Goal: Information Seeking & Learning: Learn about a topic

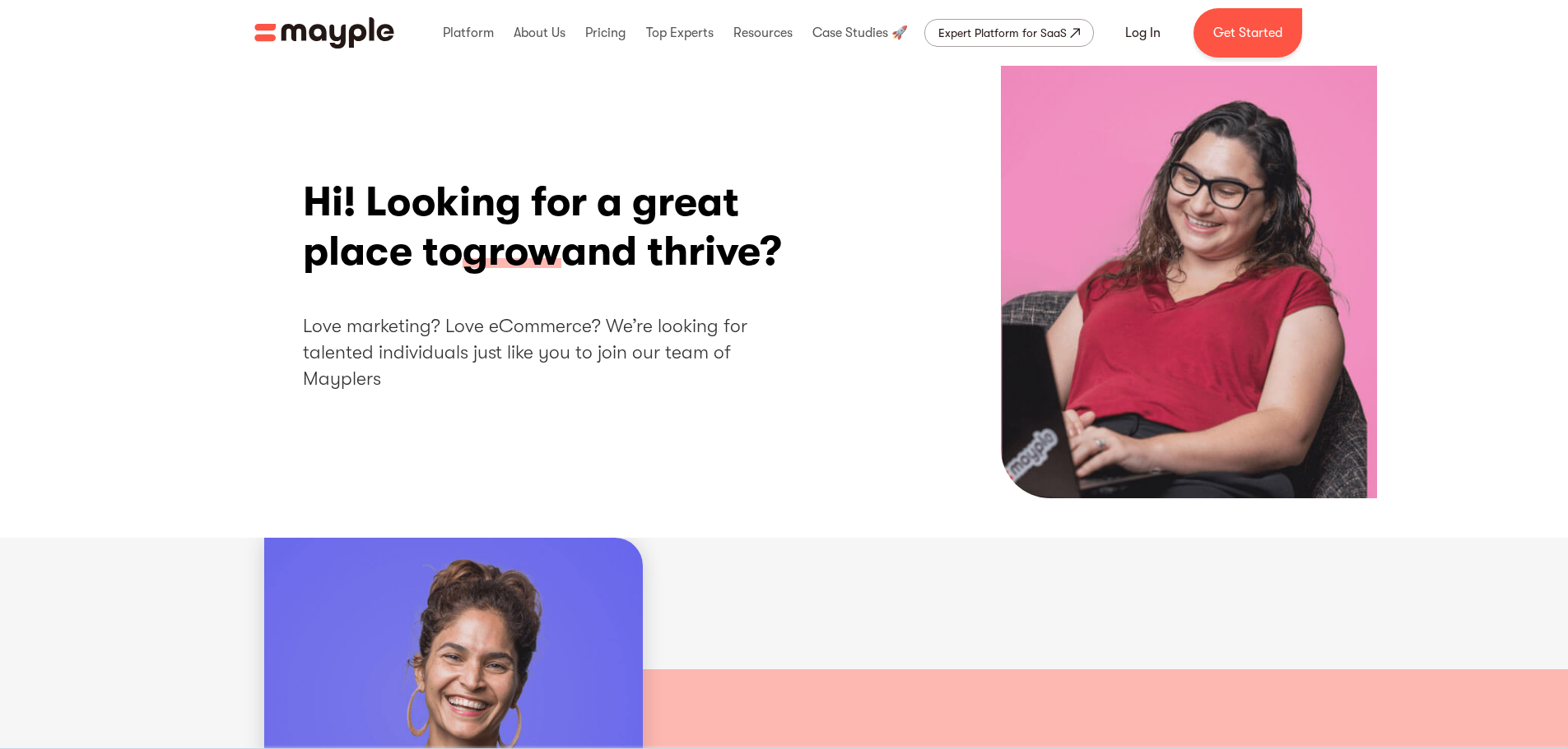
click at [685, 353] on h2 "Love marketing? Love eCommerce? We’re looking for talented individuals just lik…" at bounding box center [554, 353] width 502 height 80
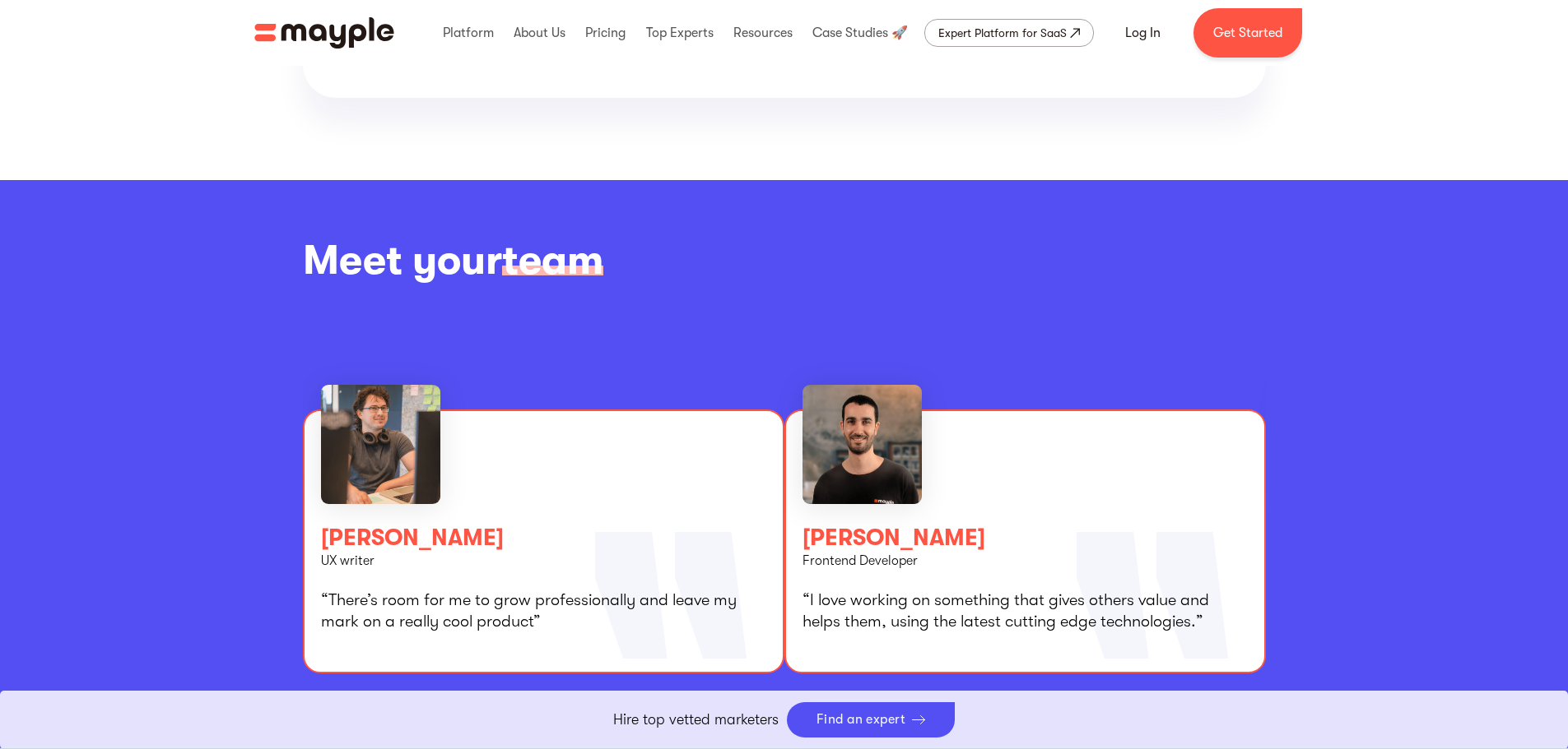
scroll to position [2819, 0]
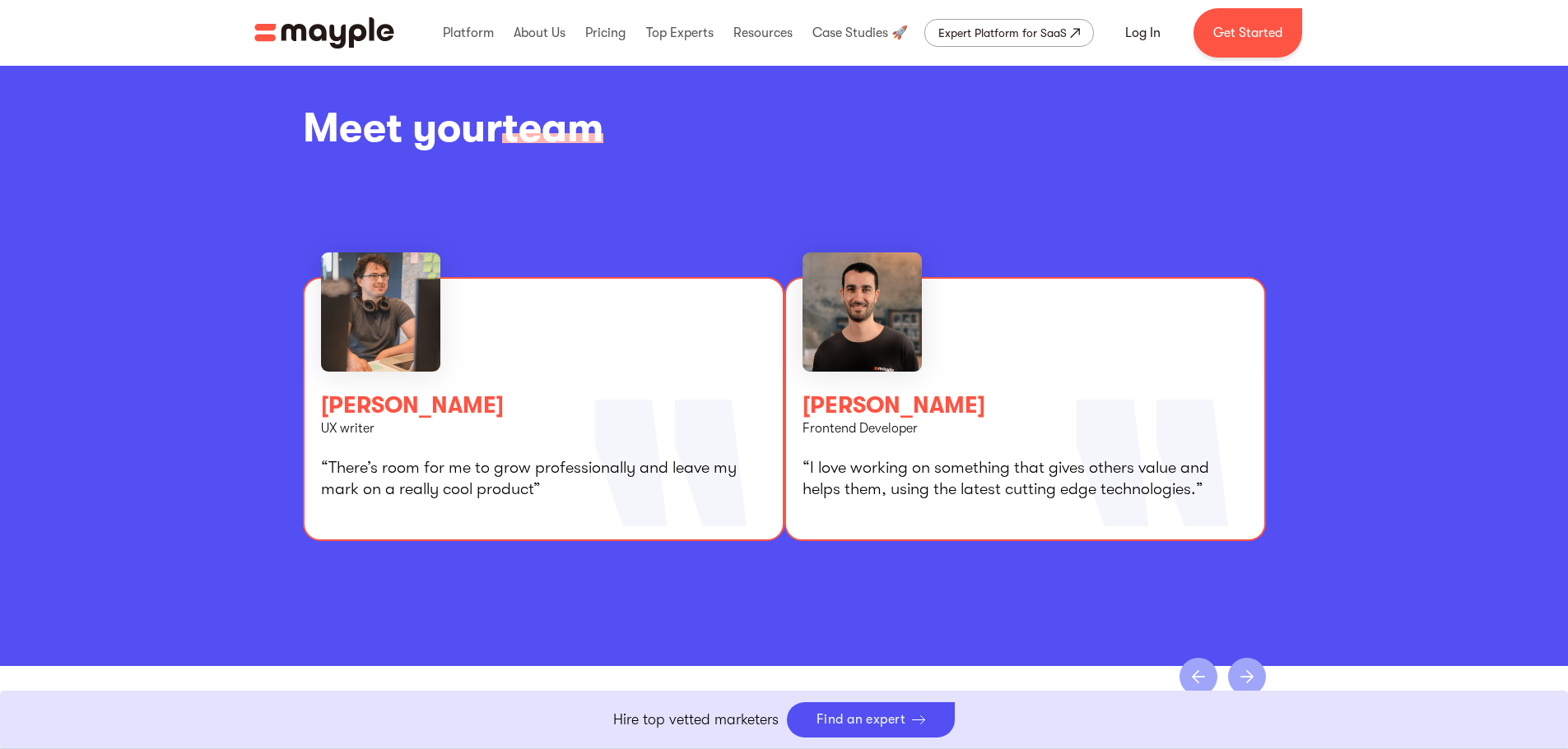
click at [457, 406] on div "[PERSON_NAME]" at bounding box center [544, 405] width 445 height 23
drag, startPoint x: 409, startPoint y: 415, endPoint x: 468, endPoint y: 412, distance: 59.1
click at [465, 415] on div "[PERSON_NAME]" at bounding box center [544, 405] width 445 height 23
click at [614, 488] on p "“There’s room for me to grow professionally and leave my mark on a really cool …" at bounding box center [544, 479] width 445 height 43
click at [625, 496] on p "“There’s room for me to grow professionally and leave my mark on a really cool …" at bounding box center [544, 479] width 445 height 43
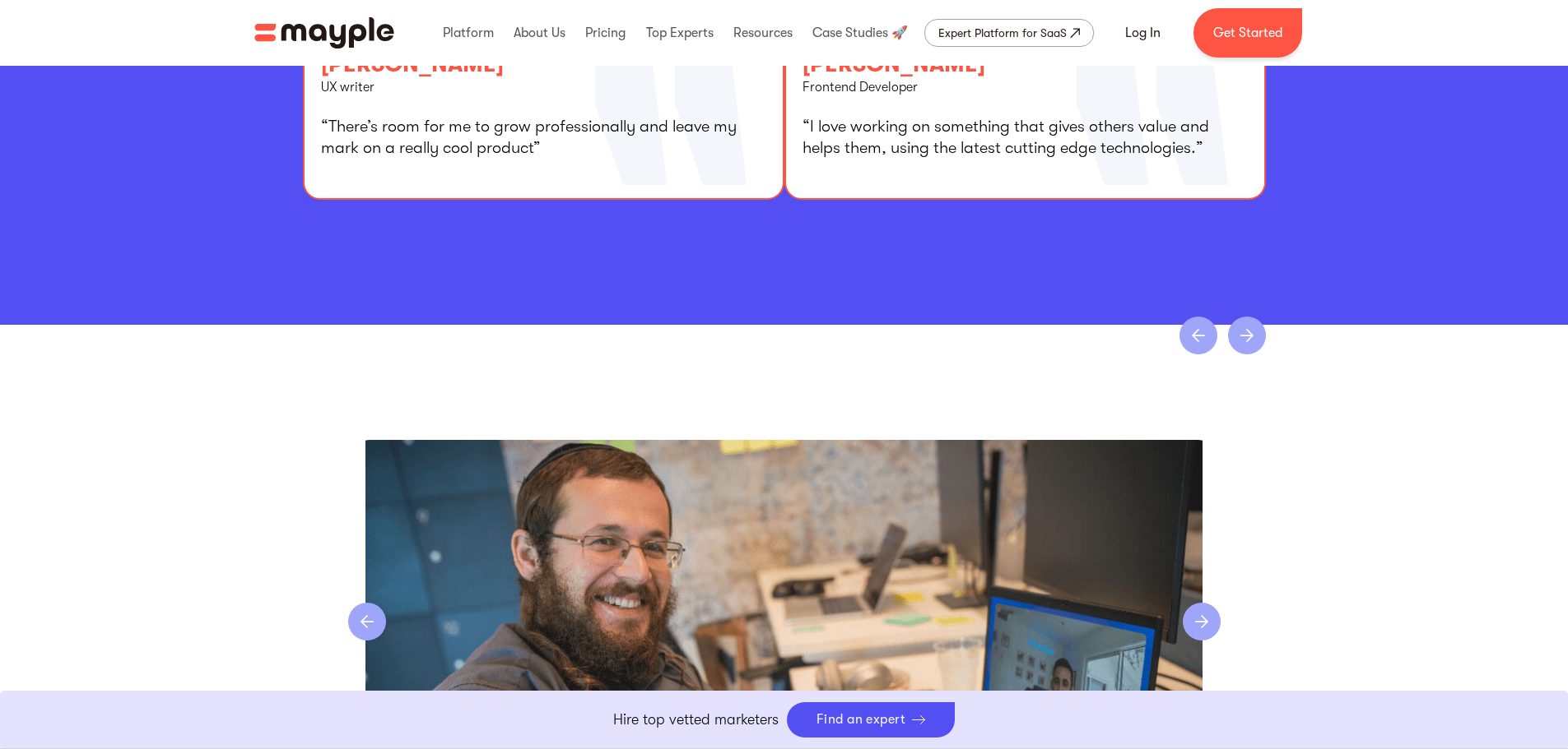
scroll to position [3396, 0]
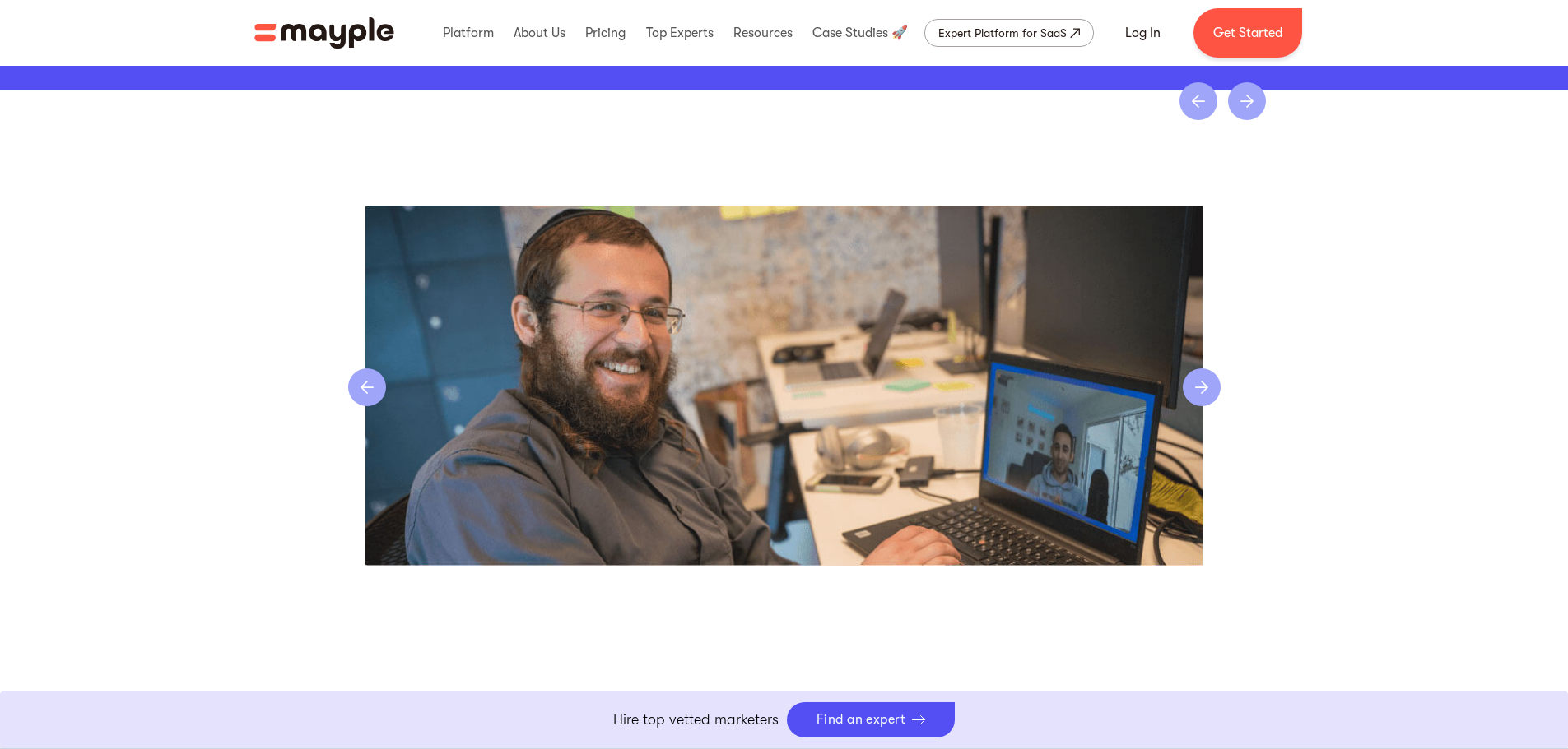
click at [366, 399] on div "previous slide" at bounding box center [367, 388] width 38 height 38
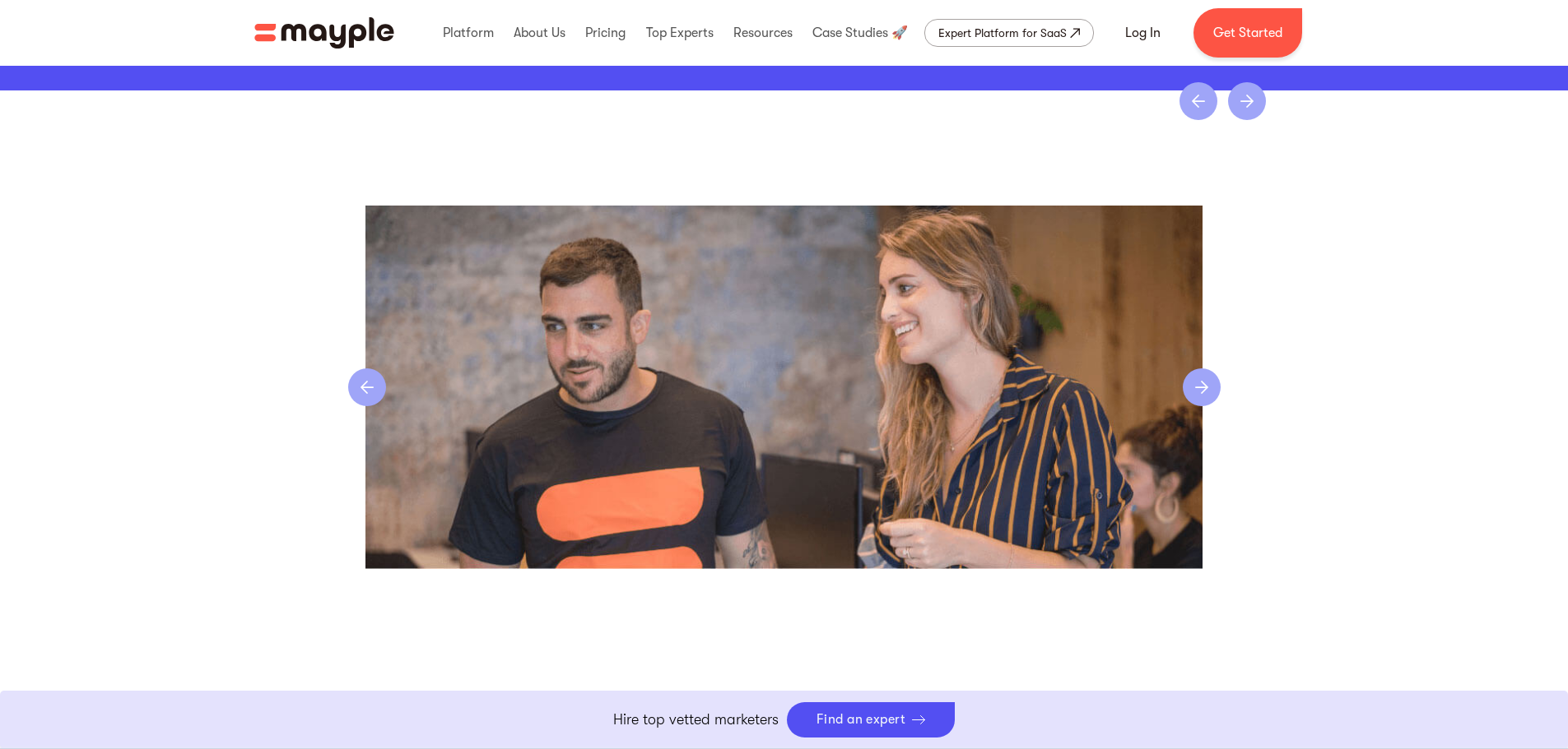
click at [366, 399] on div "previous slide" at bounding box center [367, 388] width 38 height 38
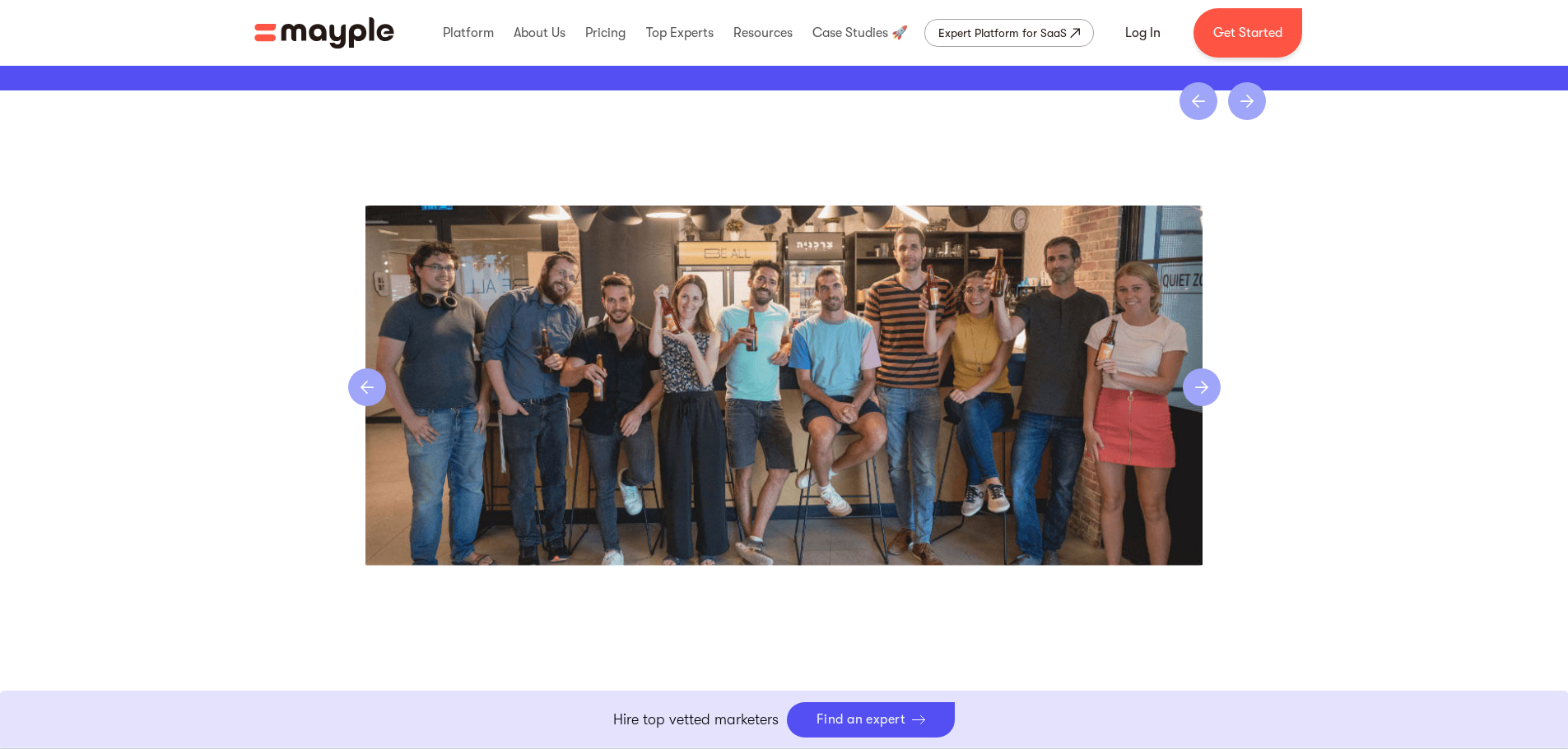
click at [366, 399] on div "previous slide" at bounding box center [367, 388] width 38 height 38
